Goal: Transaction & Acquisition: Subscribe to service/newsletter

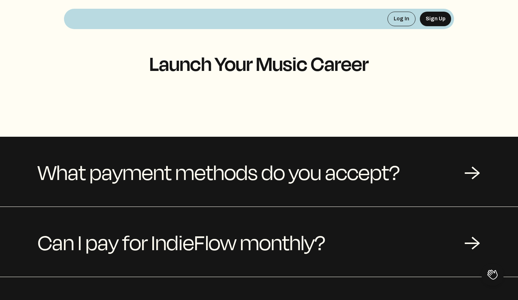
scroll to position [73, 0]
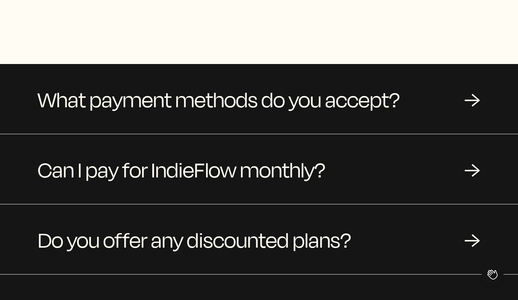
click at [470, 168] on div "→" at bounding box center [472, 169] width 16 height 22
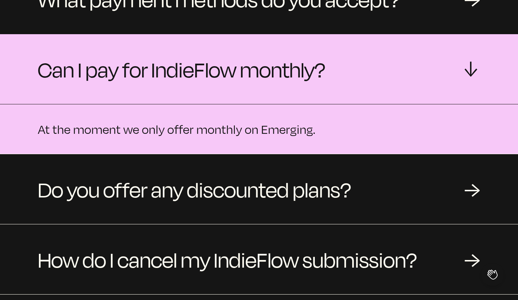
scroll to position [182, 0]
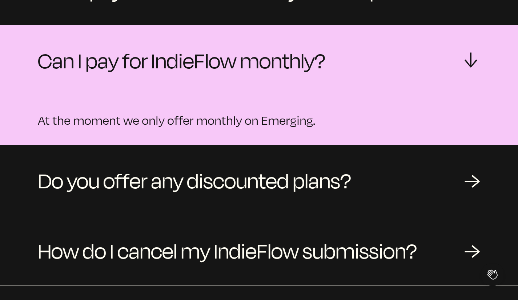
click at [474, 182] on div "→" at bounding box center [472, 180] width 16 height 22
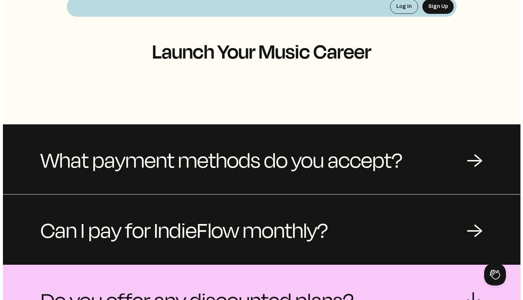
scroll to position [0, 0]
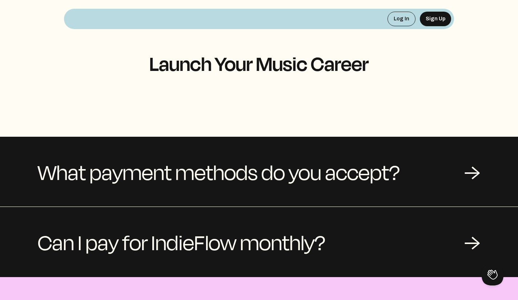
drag, startPoint x: 406, startPoint y: 19, endPoint x: 451, endPoint y: 23, distance: 44.9
click at [451, 23] on div "Log In Sign Up" at bounding box center [259, 19] width 390 height 20
click at [443, 21] on button "Sign Up" at bounding box center [435, 19] width 31 height 15
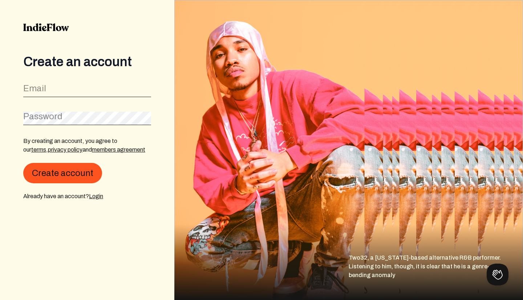
click at [57, 25] on img at bounding box center [46, 27] width 46 height 8
